Goal: Navigation & Orientation: Find specific page/section

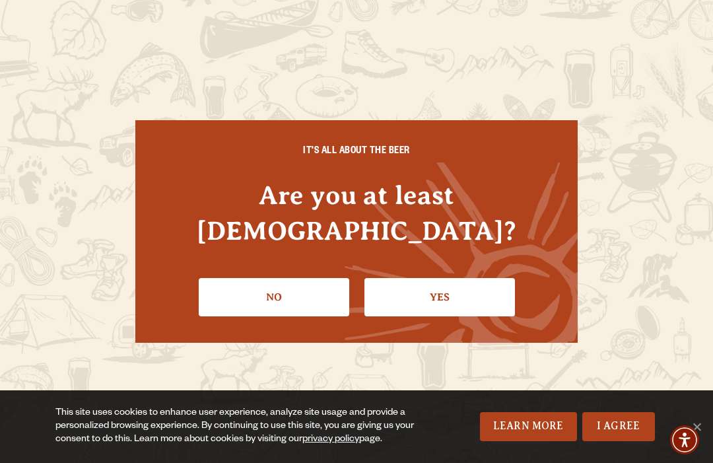
click at [483, 290] on link "Yes" at bounding box center [439, 297] width 151 height 38
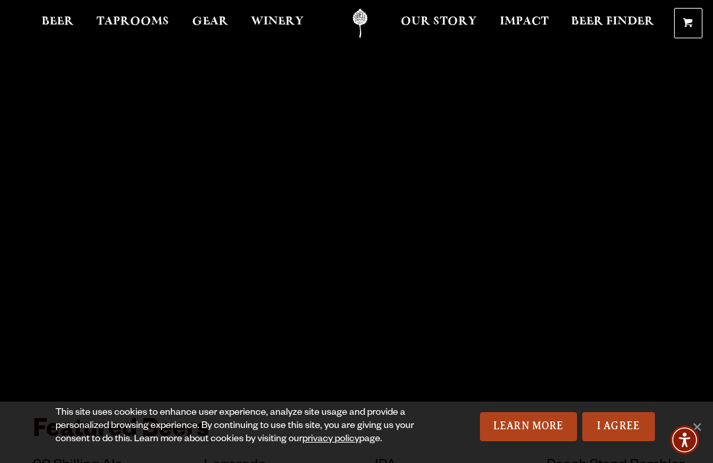
click at [628, 426] on link "I Agree" at bounding box center [618, 426] width 73 height 29
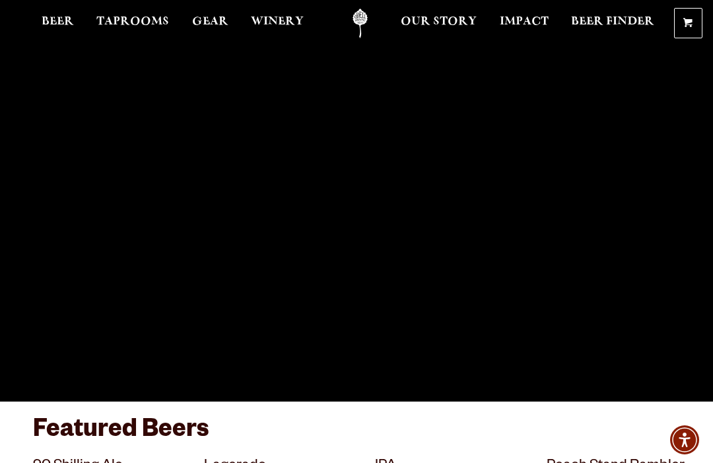
click at [57, 27] on span "Beer" at bounding box center [58, 22] width 32 height 11
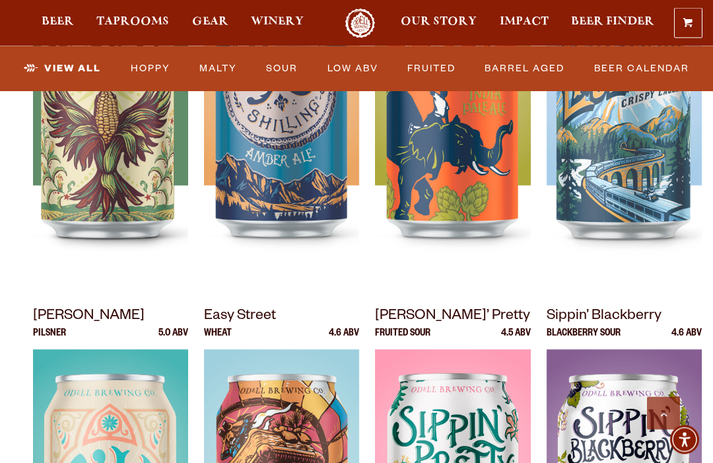
scroll to position [748, 0]
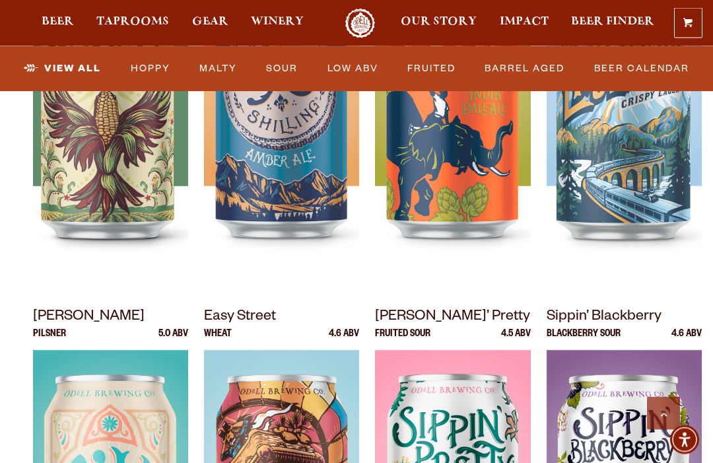
click at [232, 69] on link "Malty" at bounding box center [218, 68] width 48 height 30
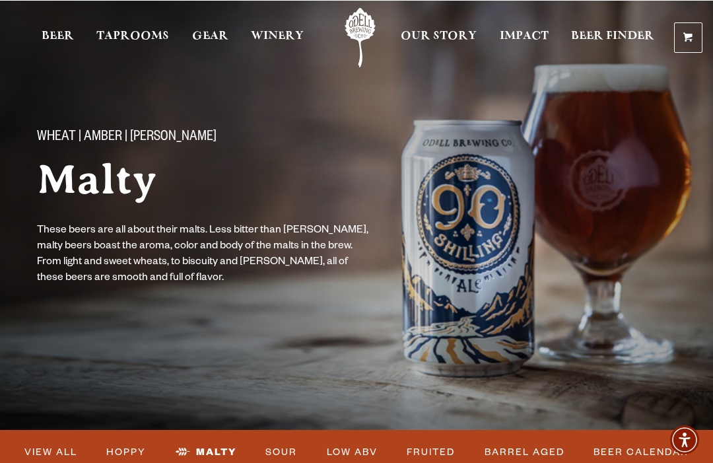
click at [213, 36] on span "Gear" at bounding box center [210, 36] width 36 height 11
